Goal: Task Accomplishment & Management: Manage account settings

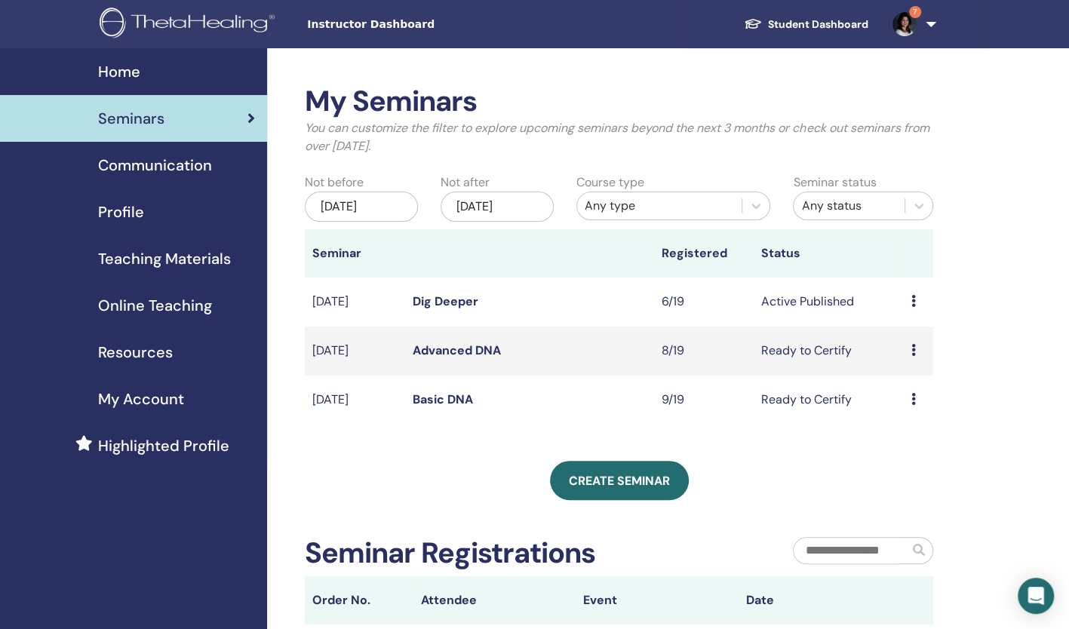
click at [916, 299] on div "Preview Edit Attendees Cancel" at bounding box center [918, 302] width 15 height 18
click at [912, 357] on link "Attendees" at bounding box center [912, 357] width 57 height 16
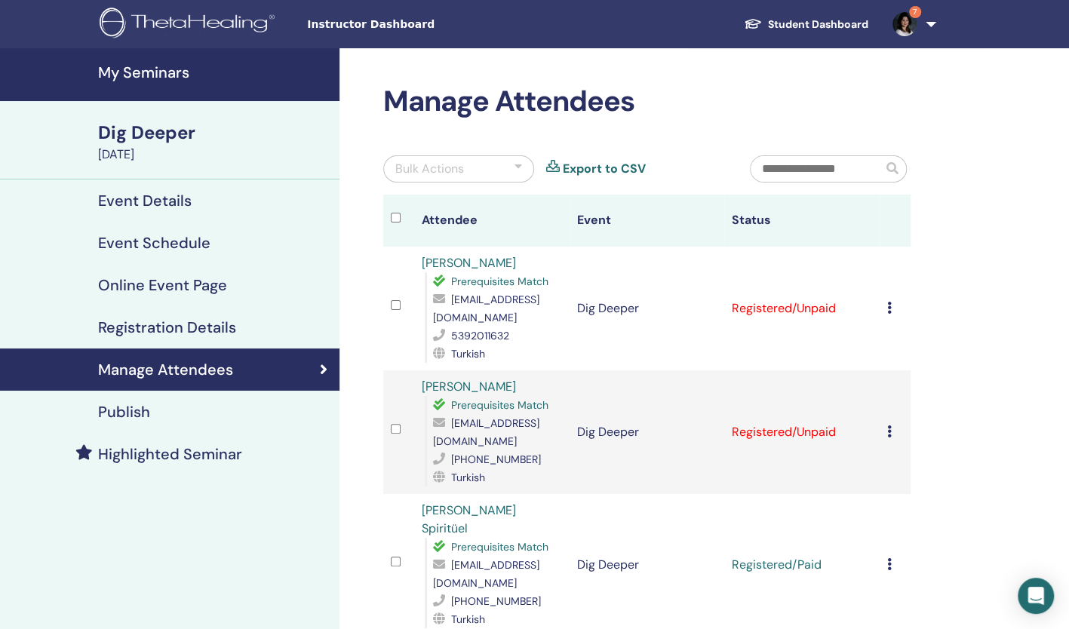
click at [887, 302] on icon at bounding box center [889, 308] width 5 height 12
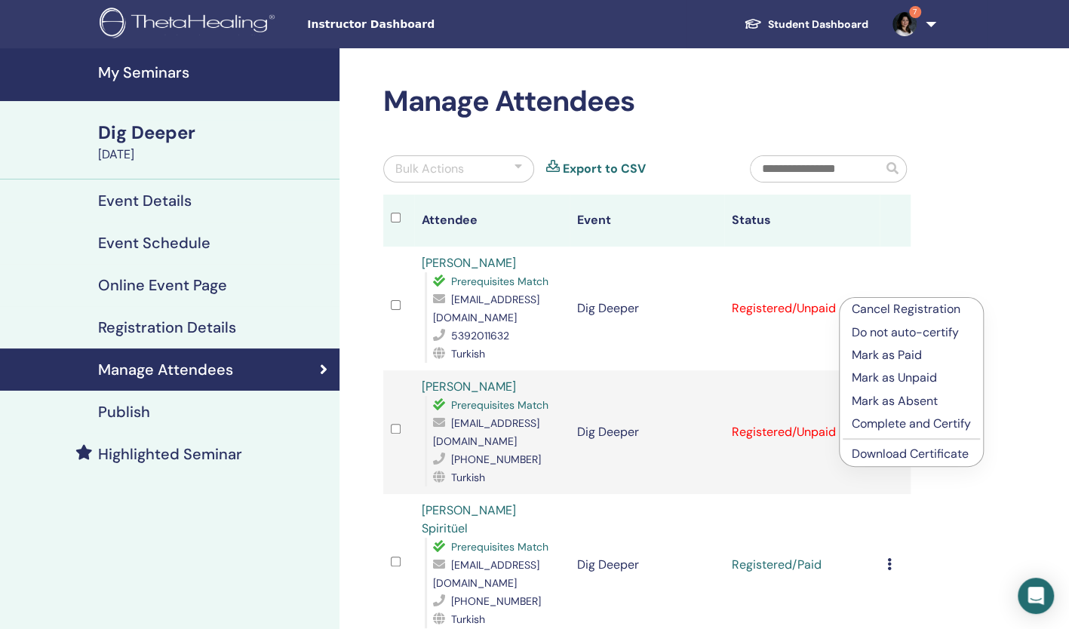
click at [900, 350] on p "Mark as Paid" at bounding box center [911, 355] width 119 height 18
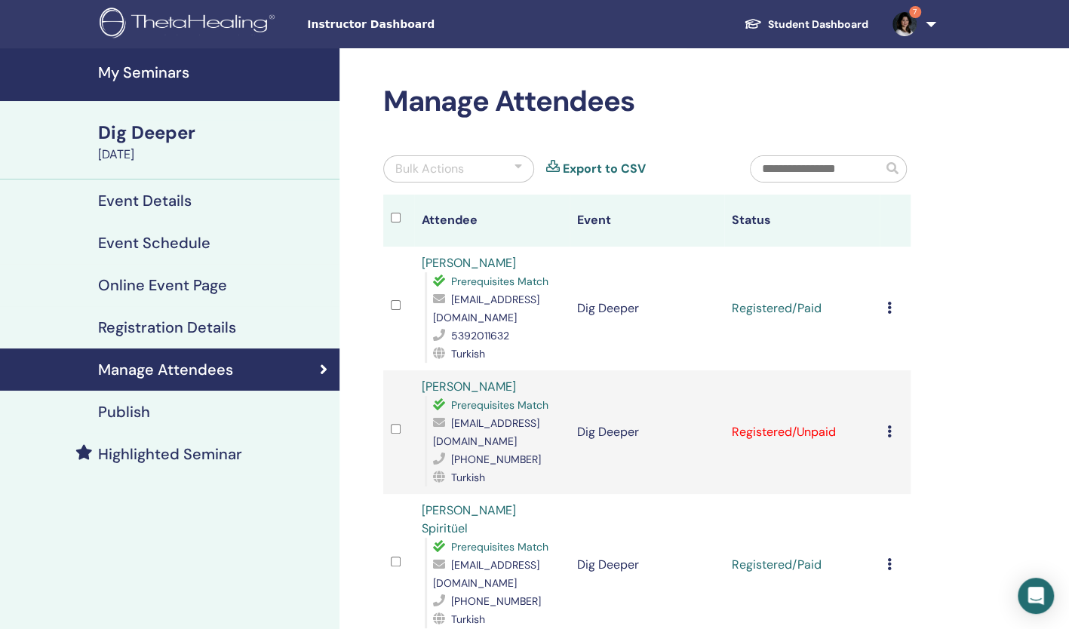
click at [884, 414] on td "Cancel Registration Do not auto-certify Mark as Paid Mark as Unpaid Mark as Abs…" at bounding box center [895, 433] width 31 height 124
click at [890, 426] on icon at bounding box center [889, 432] width 5 height 12
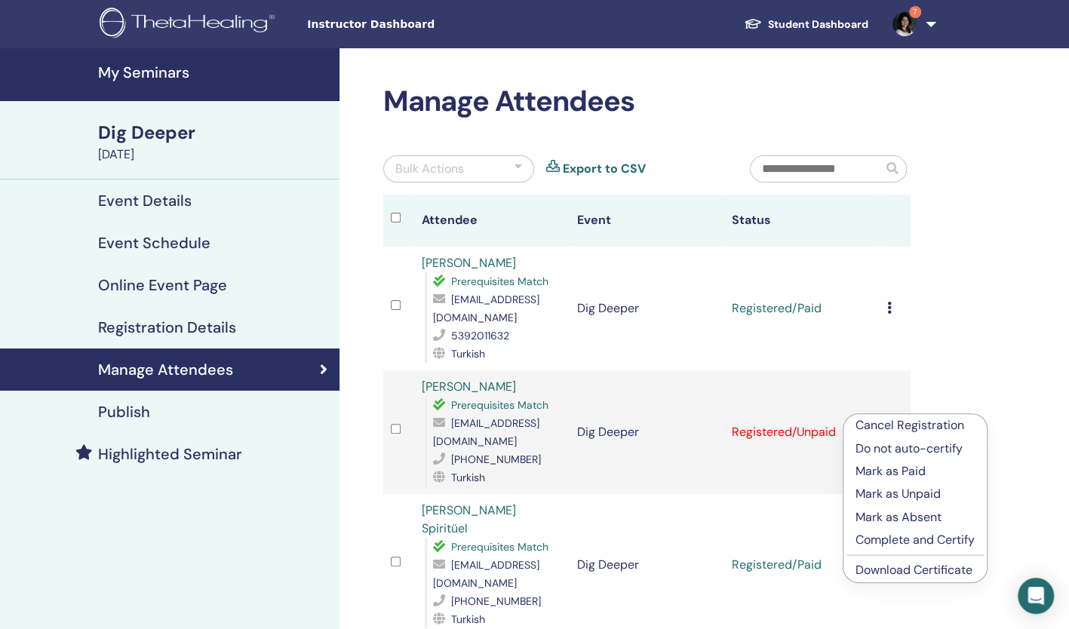
click at [903, 469] on p "Mark as Paid" at bounding box center [915, 472] width 119 height 18
